Goal: Task Accomplishment & Management: Use online tool/utility

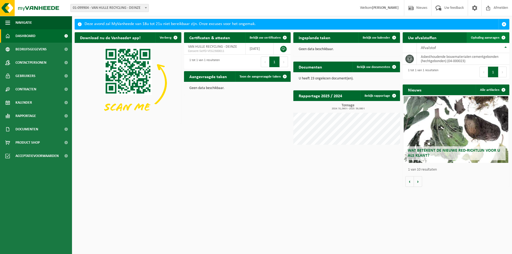
click at [486, 38] on span "Ophaling aanvragen" at bounding box center [485, 37] width 29 height 3
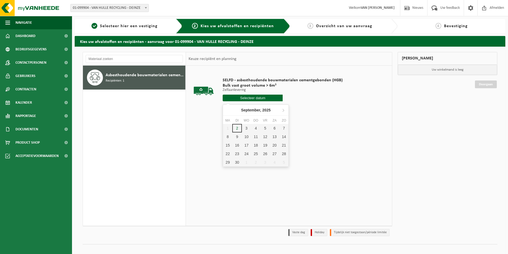
click at [248, 98] on input "text" at bounding box center [253, 98] width 60 height 7
click at [246, 130] on div "3" at bounding box center [246, 128] width 9 height 9
type input "Van 2025-09-03"
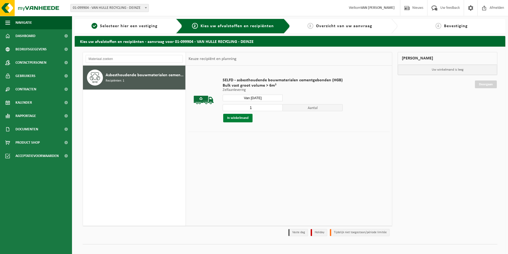
click at [246, 119] on button "In winkelmand" at bounding box center [237, 118] width 29 height 9
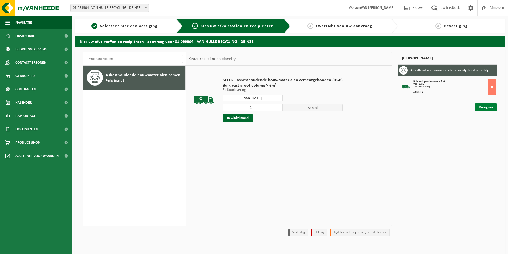
click at [492, 106] on link "Doorgaan" at bounding box center [486, 108] width 22 height 8
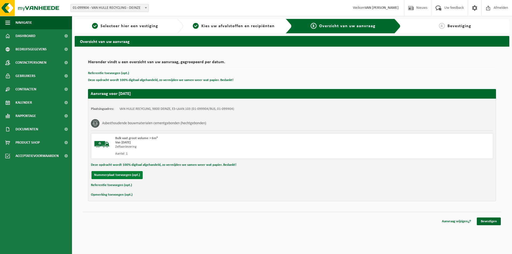
click at [134, 172] on button "Nummerplaat toevoegen (opt.)" at bounding box center [117, 175] width 51 height 8
click at [131, 177] on input "text" at bounding box center [175, 175] width 120 height 8
type input "1-UHJ-377"
click at [255, 176] on input "0472827995" at bounding box center [300, 175] width 120 height 8
type input "0472821995"
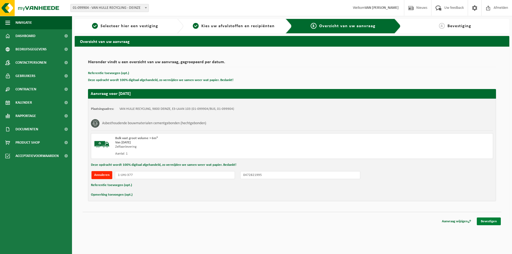
click at [499, 219] on link "Bevestigen" at bounding box center [489, 222] width 24 height 8
